Goal: Task Accomplishment & Management: Manage account settings

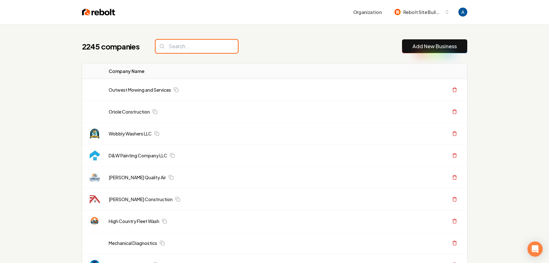
click at [197, 50] on input "search" at bounding box center [197, 46] width 82 height 13
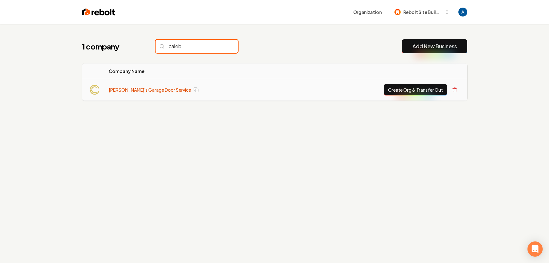
type input "caleb"
click at [140, 92] on link "[PERSON_NAME]'s Garage Door Service" at bounding box center [150, 90] width 82 height 6
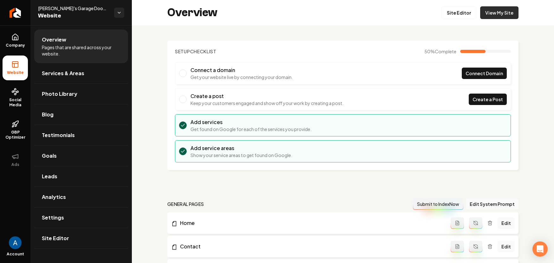
click at [494, 15] on link "View My Site" at bounding box center [499, 12] width 38 height 13
click at [451, 12] on link "Site Editor" at bounding box center [458, 12] width 35 height 13
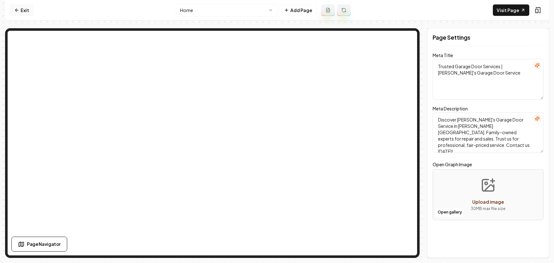
click at [21, 11] on link "Exit" at bounding box center [21, 9] width 23 height 11
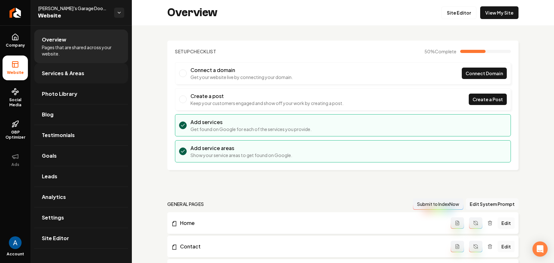
click at [61, 75] on span "Services & Areas" at bounding box center [63, 73] width 42 height 8
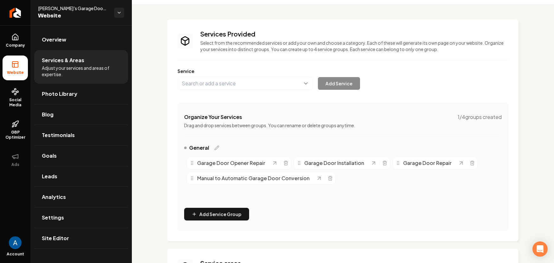
scroll to position [118, 0]
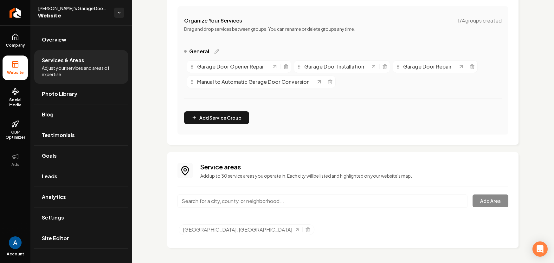
click at [242, 199] on input "Main content area" at bounding box center [322, 200] width 290 height 13
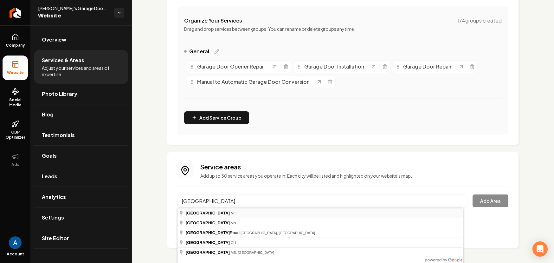
type input "[GEOGRAPHIC_DATA], [GEOGRAPHIC_DATA]"
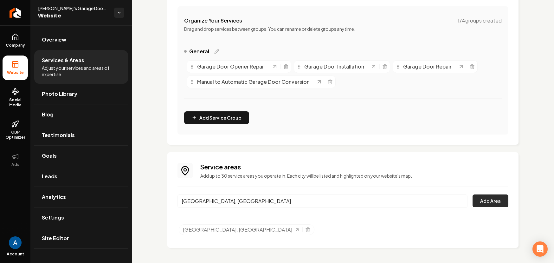
click at [481, 198] on button "Add Area" at bounding box center [490, 200] width 36 height 13
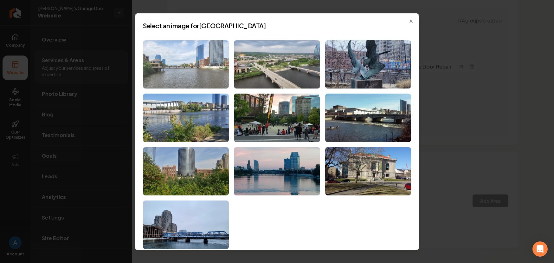
click at [181, 67] on img at bounding box center [186, 64] width 86 height 48
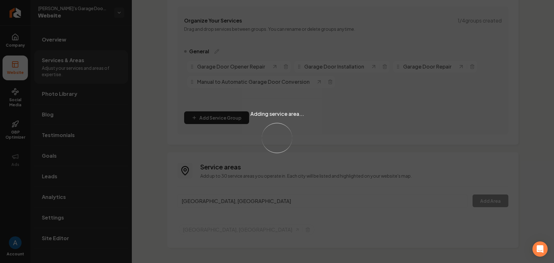
click at [235, 202] on div "Adding service area... Loading..." at bounding box center [277, 131] width 554 height 263
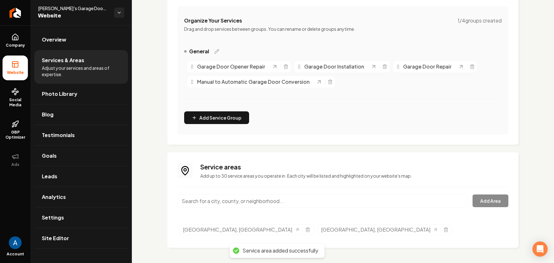
click at [235, 202] on input "Main content area" at bounding box center [322, 200] width 290 height 13
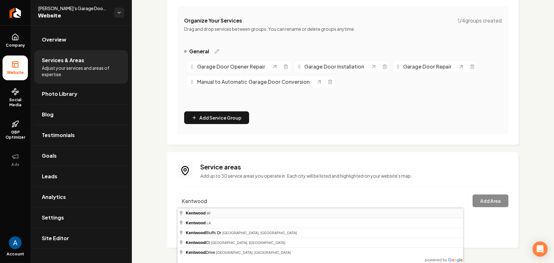
type input "Kentwood, [GEOGRAPHIC_DATA]"
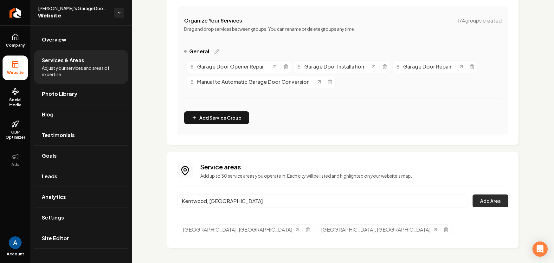
click at [483, 203] on button "Add Area" at bounding box center [490, 200] width 36 height 13
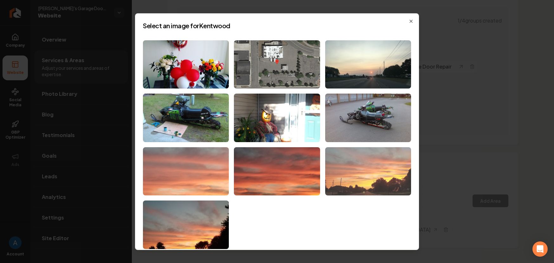
click at [354, 172] on img at bounding box center [368, 171] width 86 height 48
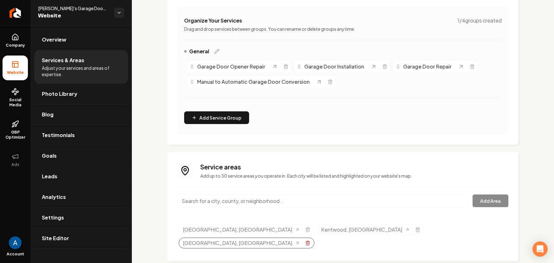
click at [309, 241] on icon "Selected tags" at bounding box center [307, 242] width 3 height 3
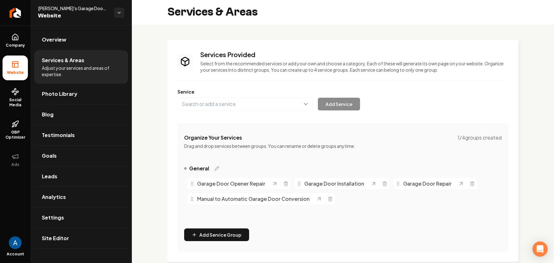
scroll to position [0, 0]
